Goal: Complete application form

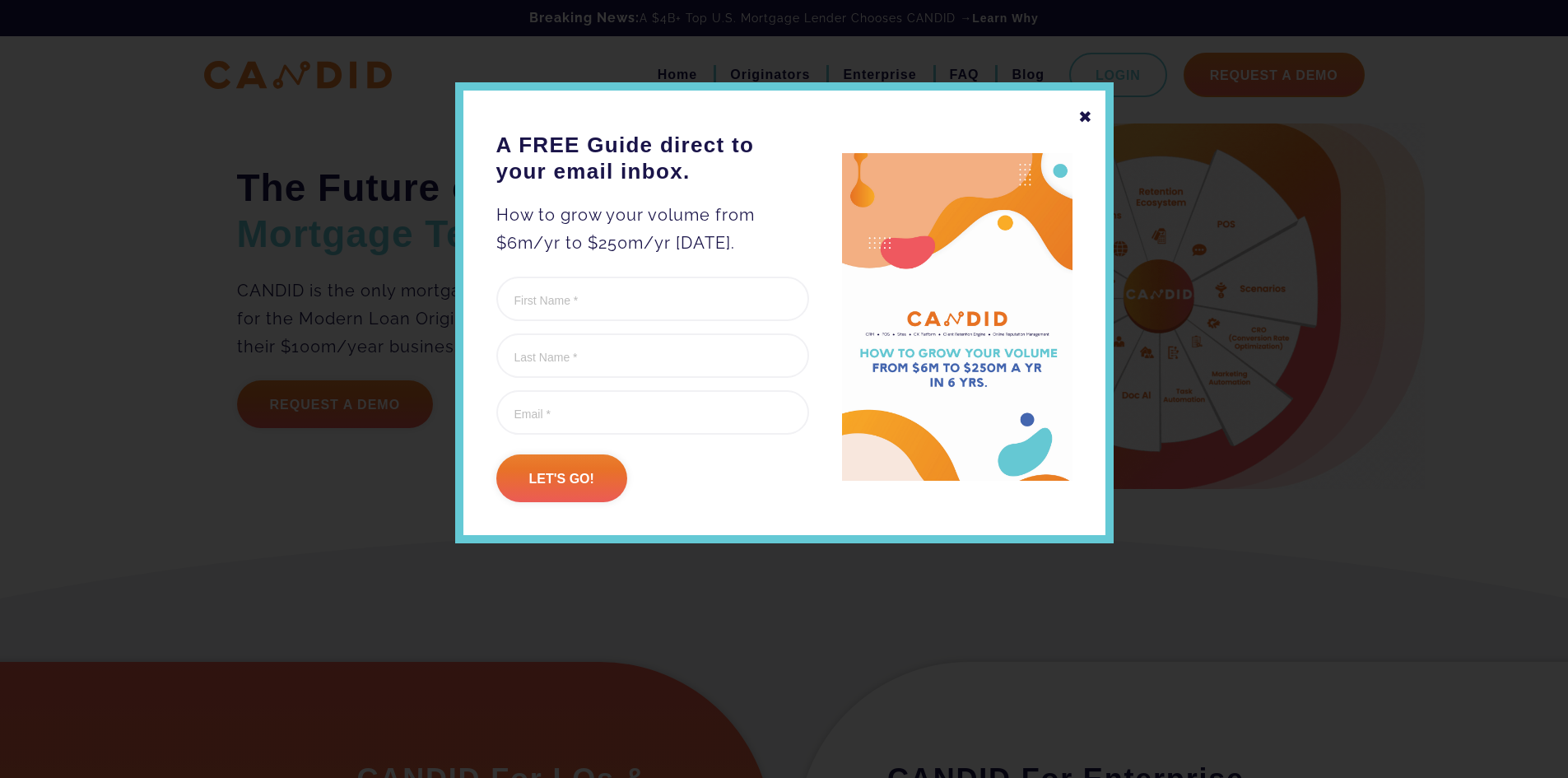
click at [1088, 110] on div "✖" at bounding box center [1085, 116] width 15 height 28
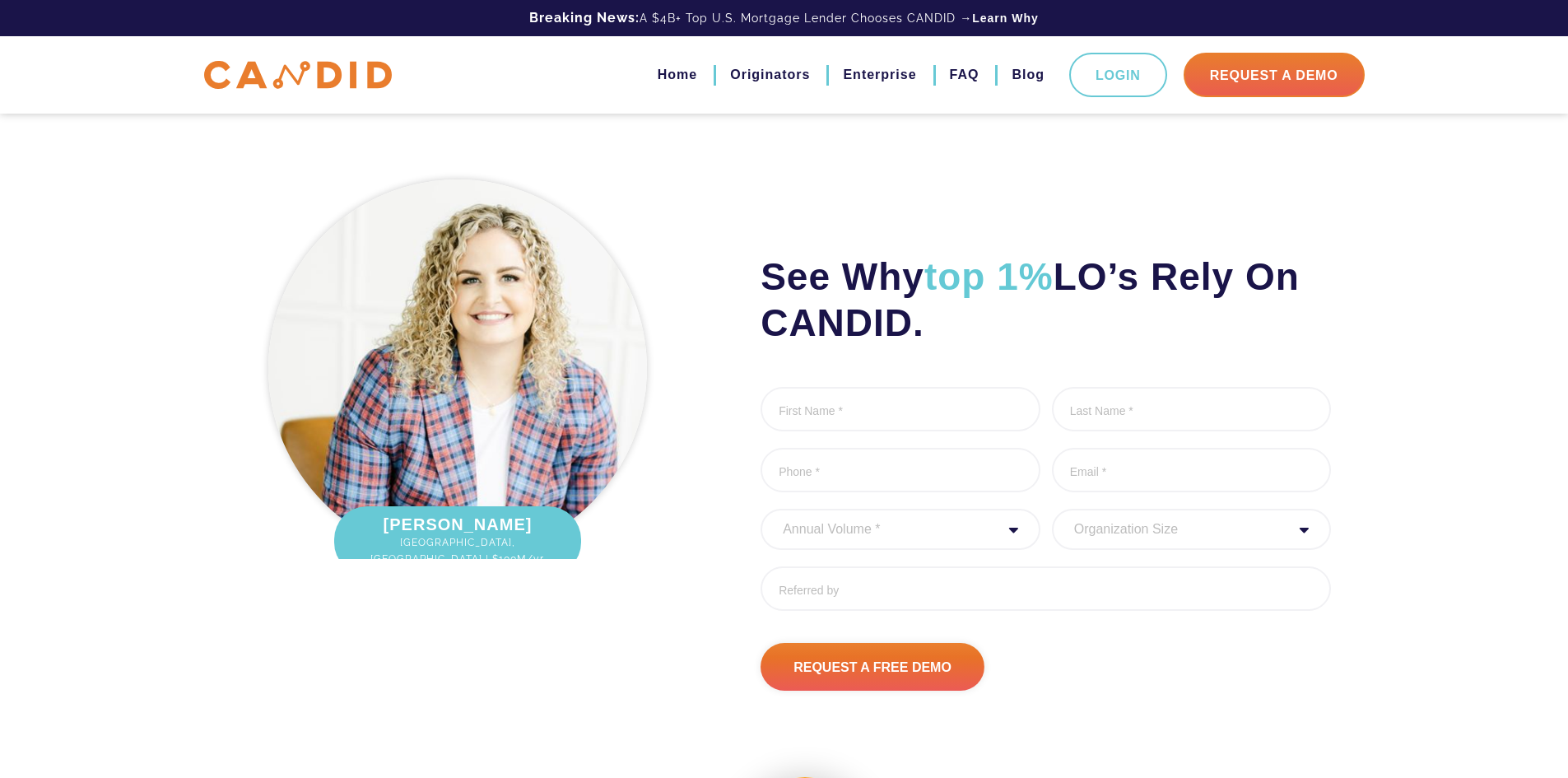
scroll to position [2125, 0]
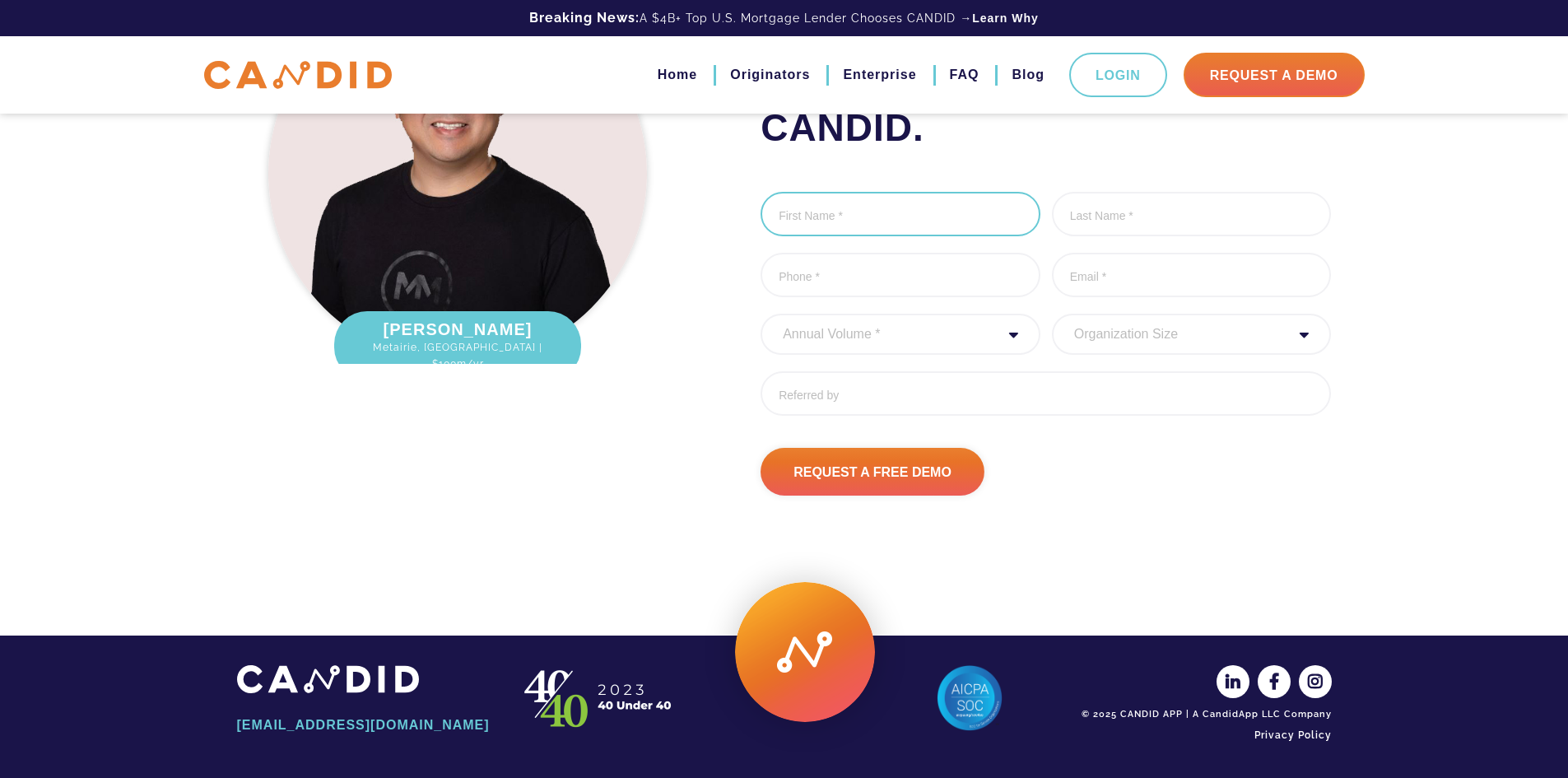
click at [827, 219] on input "First Name *" at bounding box center [900, 214] width 280 height 44
type input "[PERSON_NAME]"
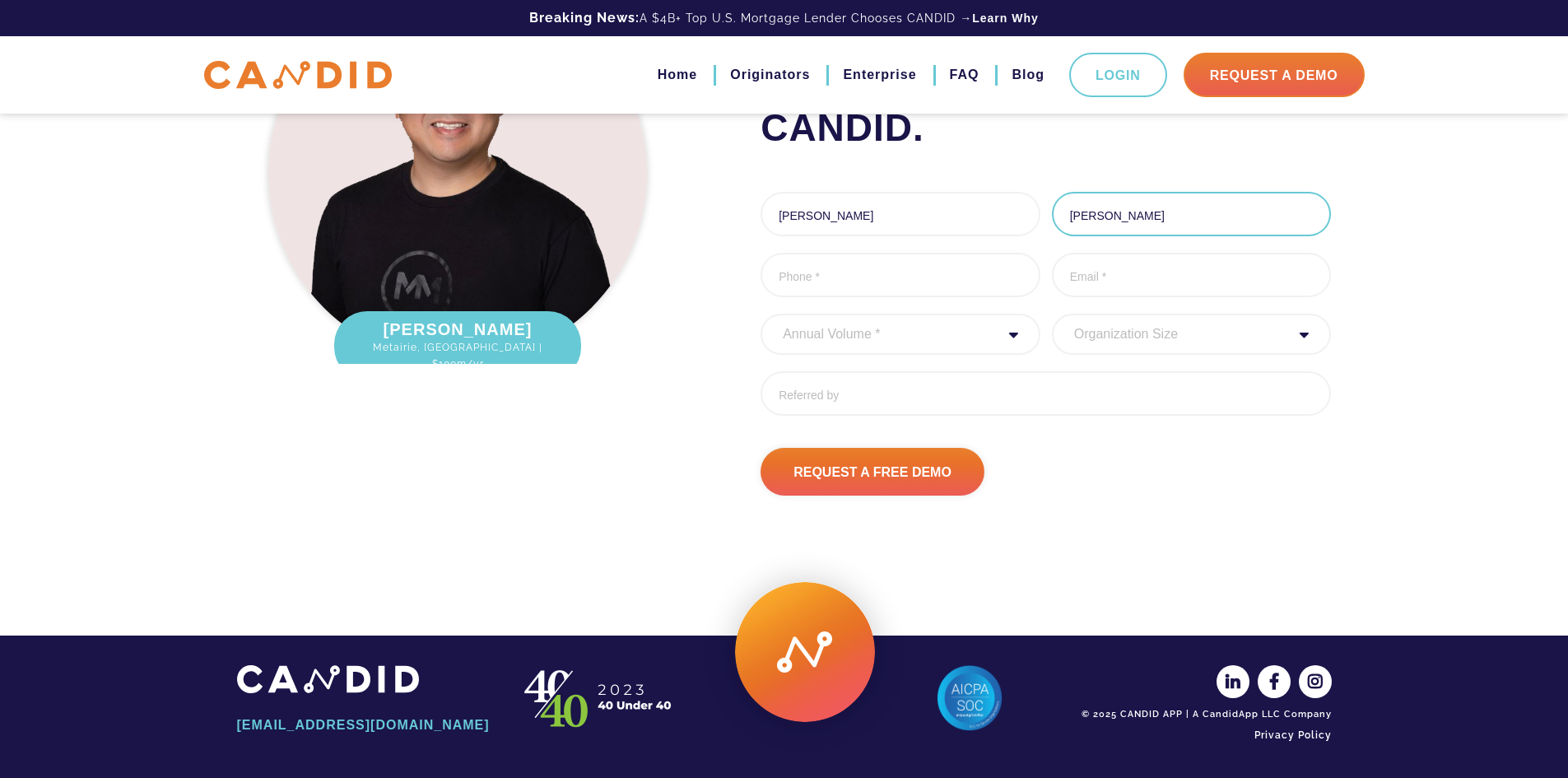
type input "2013835115"
type input "[EMAIL_ADDRESS][DOMAIN_NAME]"
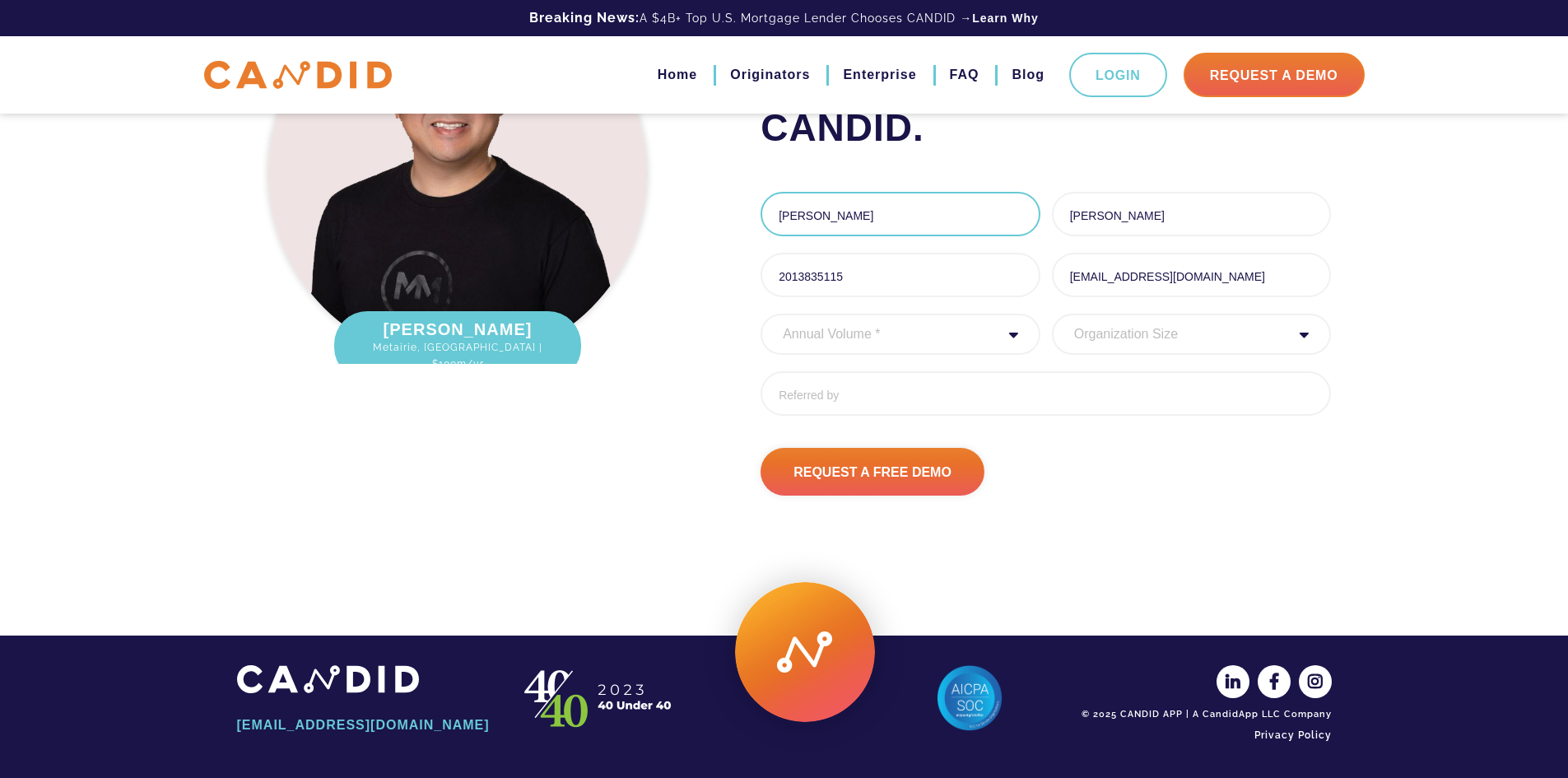
type input "[PHONE_NUMBER]"
click at [866, 326] on select "Annual Volume * 0 to 25M 25M to 50M 50M to 75M 75M to 100M 100M to 150M 150M to…" at bounding box center [900, 334] width 280 height 41
select select "20000000"
click at [760, 314] on select "Annual Volume * 0 to 25M 25M to 50M 50M to 75M 75M to 100M 100M to 150M 150M to…" at bounding box center [900, 334] width 280 height 41
click at [1118, 317] on select "Organization Size 1 - 10 11 - 50 51 - 100 101 - 200 201 - 300 300 - 500 501+" at bounding box center [1191, 334] width 280 height 41
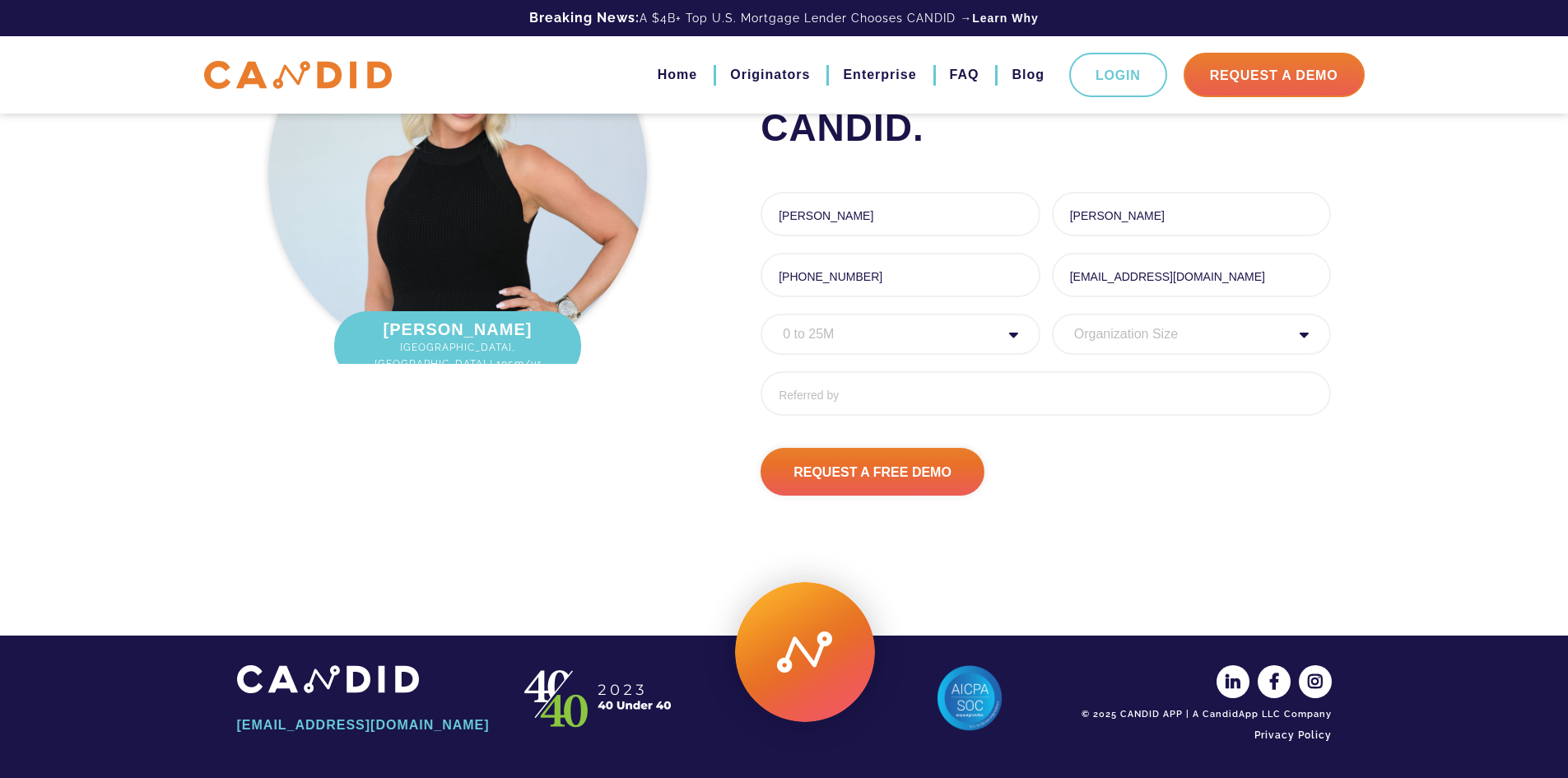
click at [1051, 314] on select "Organization Size 1 - 10 11 - 50 51 - 100 101 - 200 201 - 300 300 - 500 501+" at bounding box center [1191, 334] width 280 height 41
click at [1107, 380] on input "Referred By" at bounding box center [1045, 393] width 570 height 44
drag, startPoint x: 1120, startPoint y: 341, endPoint x: 1115, endPoint y: 354, distance: 13.9
click at [1120, 342] on select "Organization Size 1 - 10 11 - 50 51 - 100 101 - 200 201 - 300 300 - 500 501+" at bounding box center [1191, 334] width 280 height 41
select select "1 - 10"
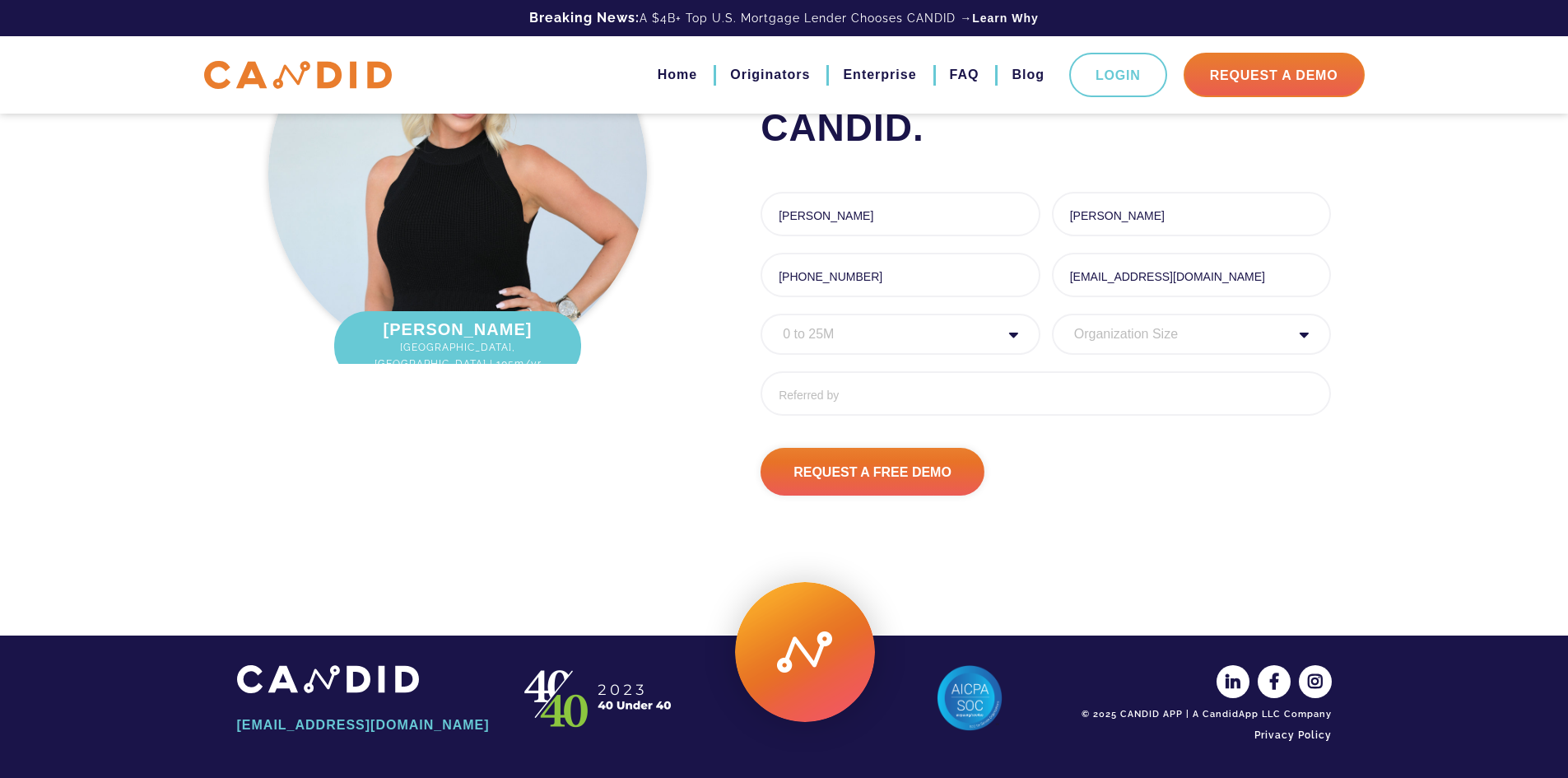
click at [1051, 314] on select "Organization Size 1 - 10 11 - 50 51 - 100 101 - 200 201 - 300 300 - 500 501+" at bounding box center [1191, 334] width 280 height 41
click at [975, 377] on input "Referred By" at bounding box center [1045, 393] width 570 height 44
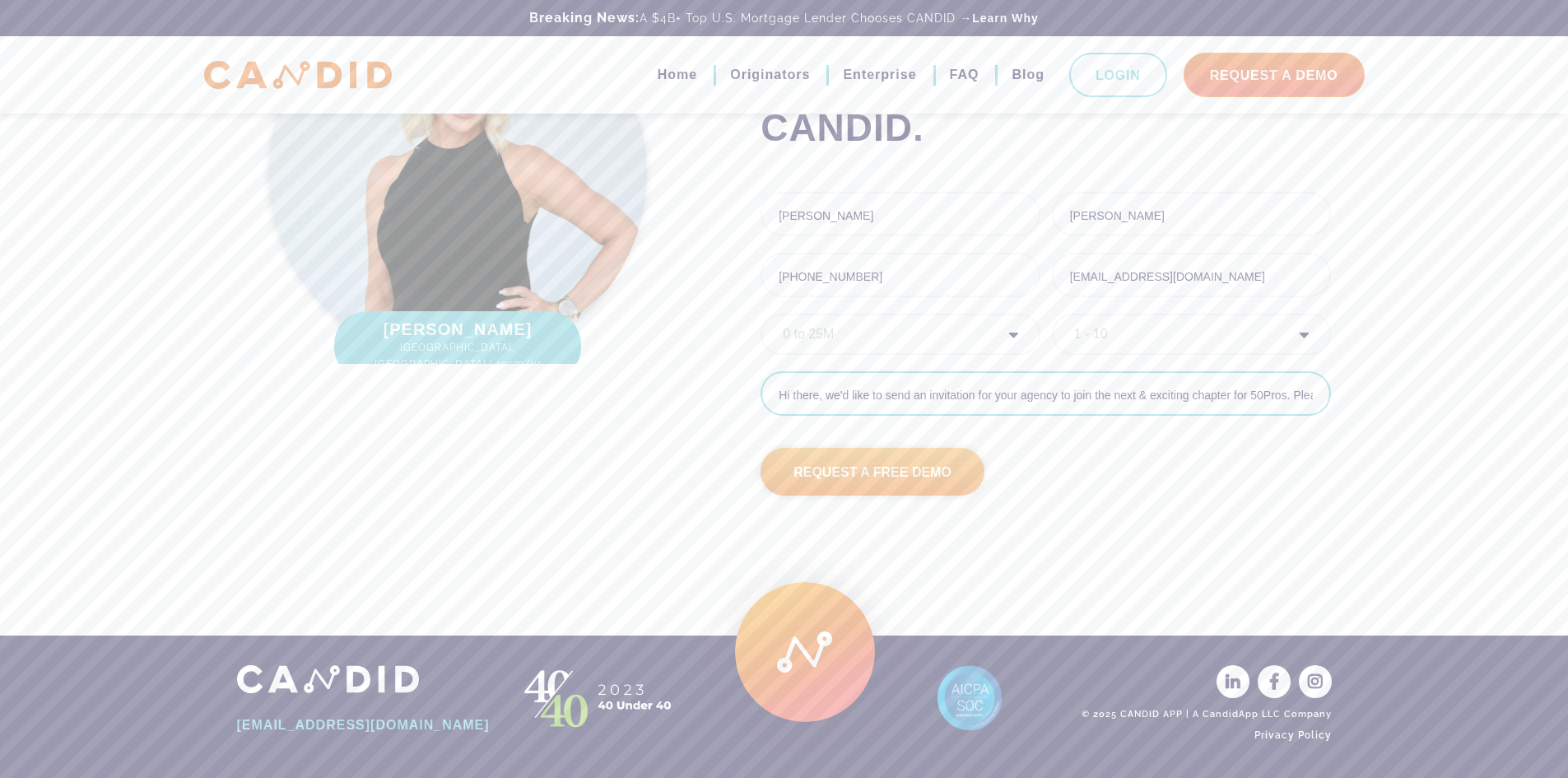
type input "Hi there, we'd like to send an invitation for your agency to join the next & ex…"
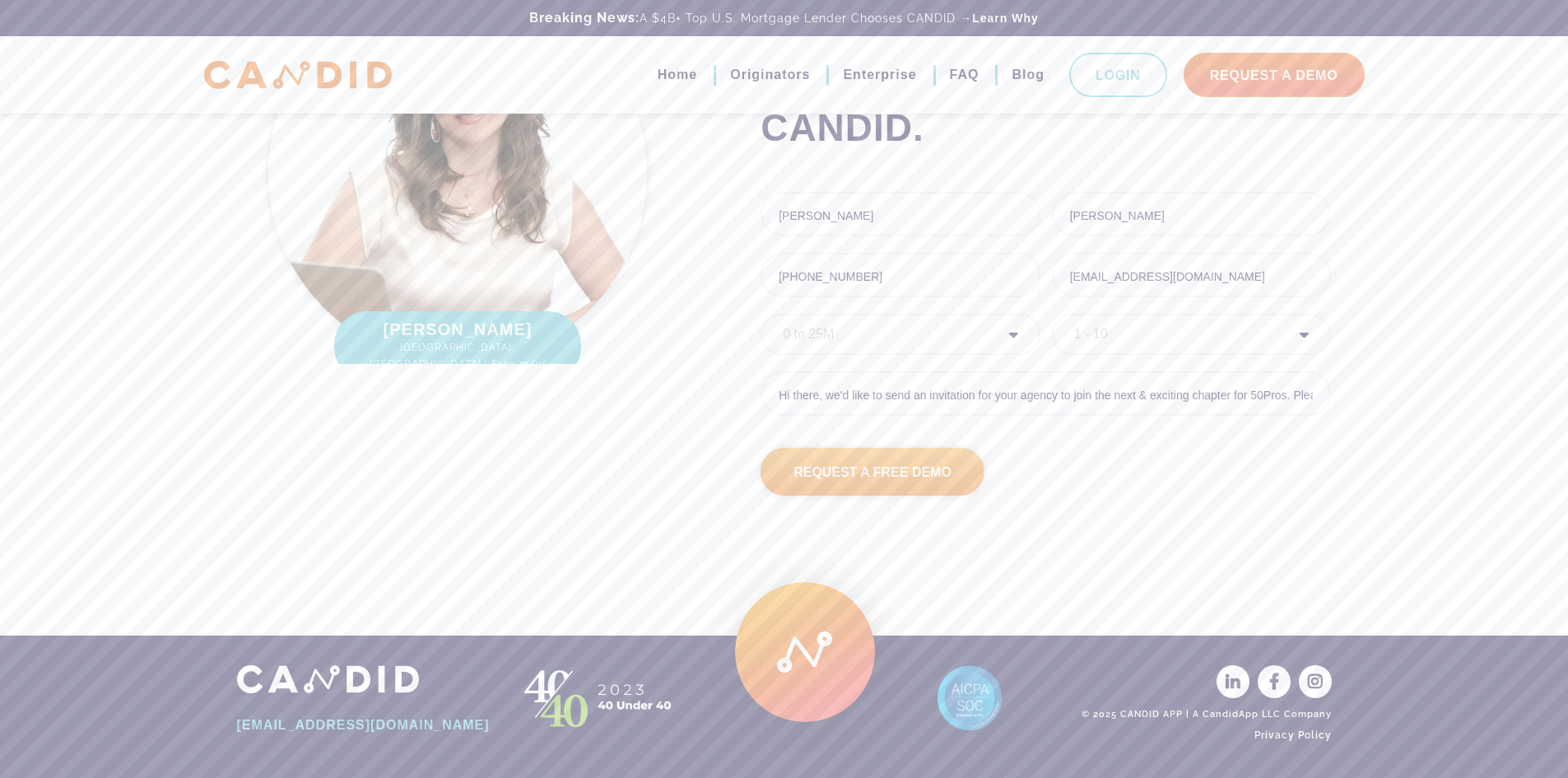
click at [906, 472] on input "Request A Free Demo" at bounding box center [872, 472] width 224 height 48
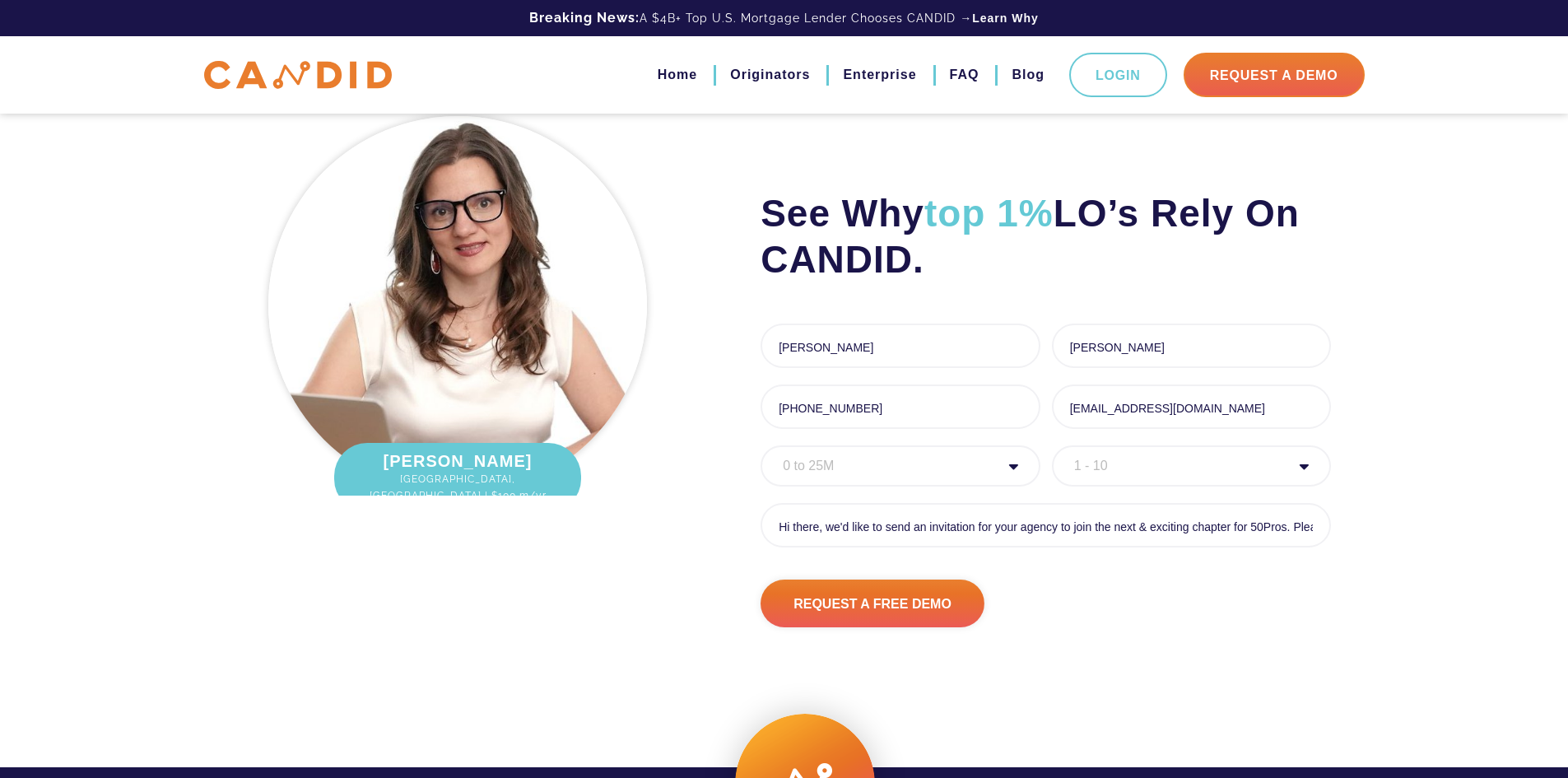
scroll to position [0, 0]
